Goal: Find contact information: Find contact information

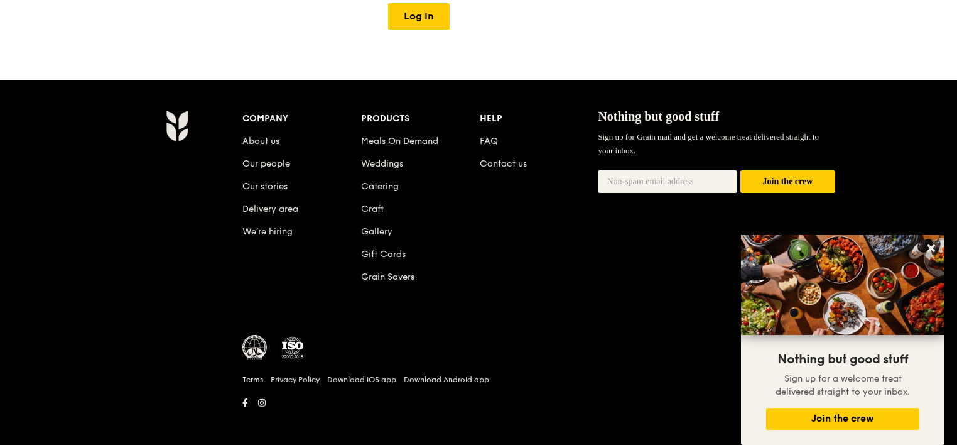
scroll to position [314, 0]
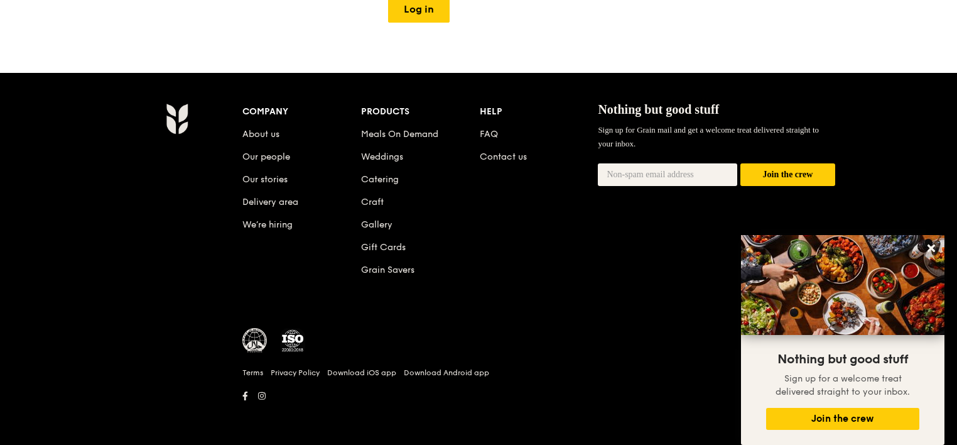
click at [623, 322] on div "Company About us Our people Our stories Delivery area We’re hiring Products Mea…" at bounding box center [538, 253] width 603 height 301
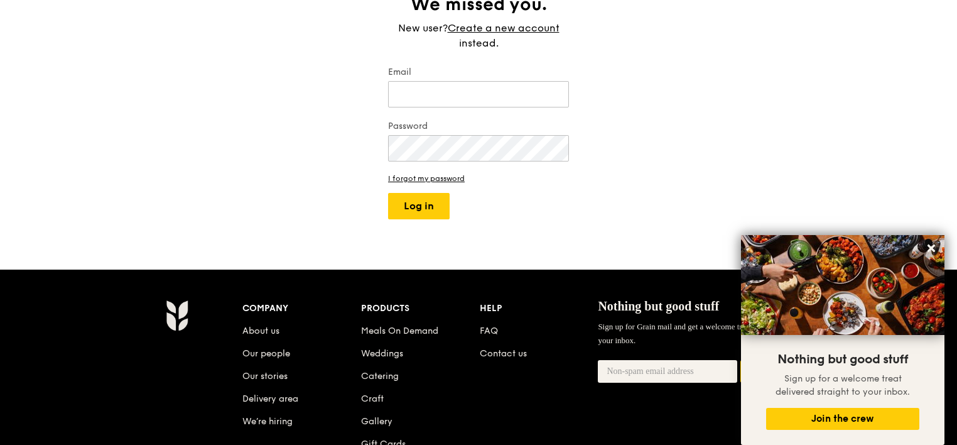
scroll to position [0, 0]
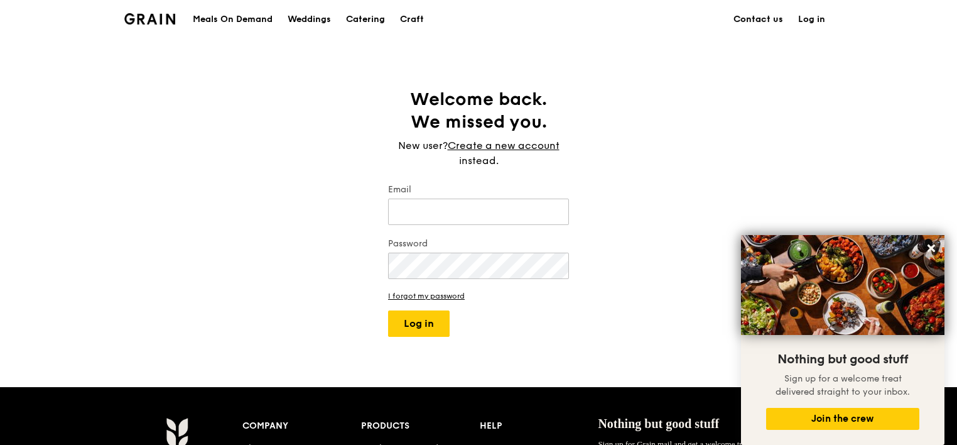
click at [759, 25] on link "Contact us" at bounding box center [758, 20] width 65 height 38
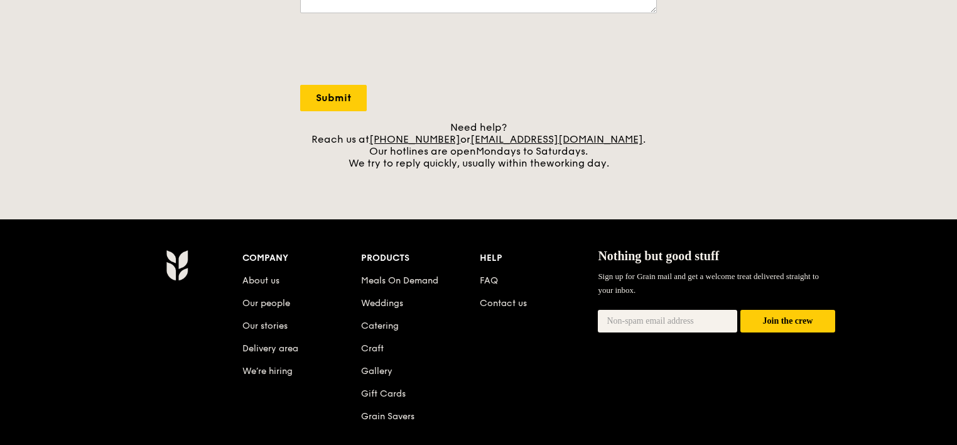
scroll to position [440, 0]
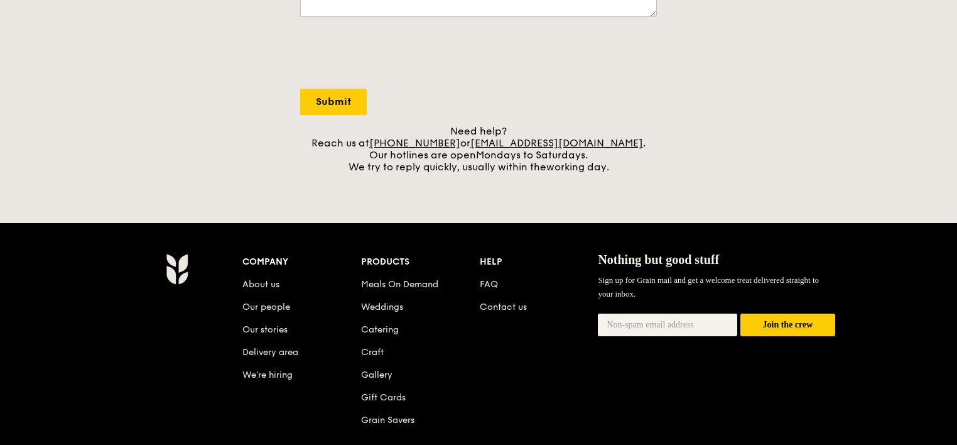
drag, startPoint x: 487, startPoint y: 146, endPoint x: 453, endPoint y: 129, distance: 37.9
click at [453, 129] on div "Need help? Reach us at +65 3163 5335 or concierge@grain.com.sg . Our hotlines a…" at bounding box center [478, 149] width 357 height 48
click at [466, 178] on div "Grain logo Meals On Demand Weddings Catering Craft Contact us Log in Contact us…" at bounding box center [478, 77] width 957 height 1035
